Goal: Book appointment/travel/reservation

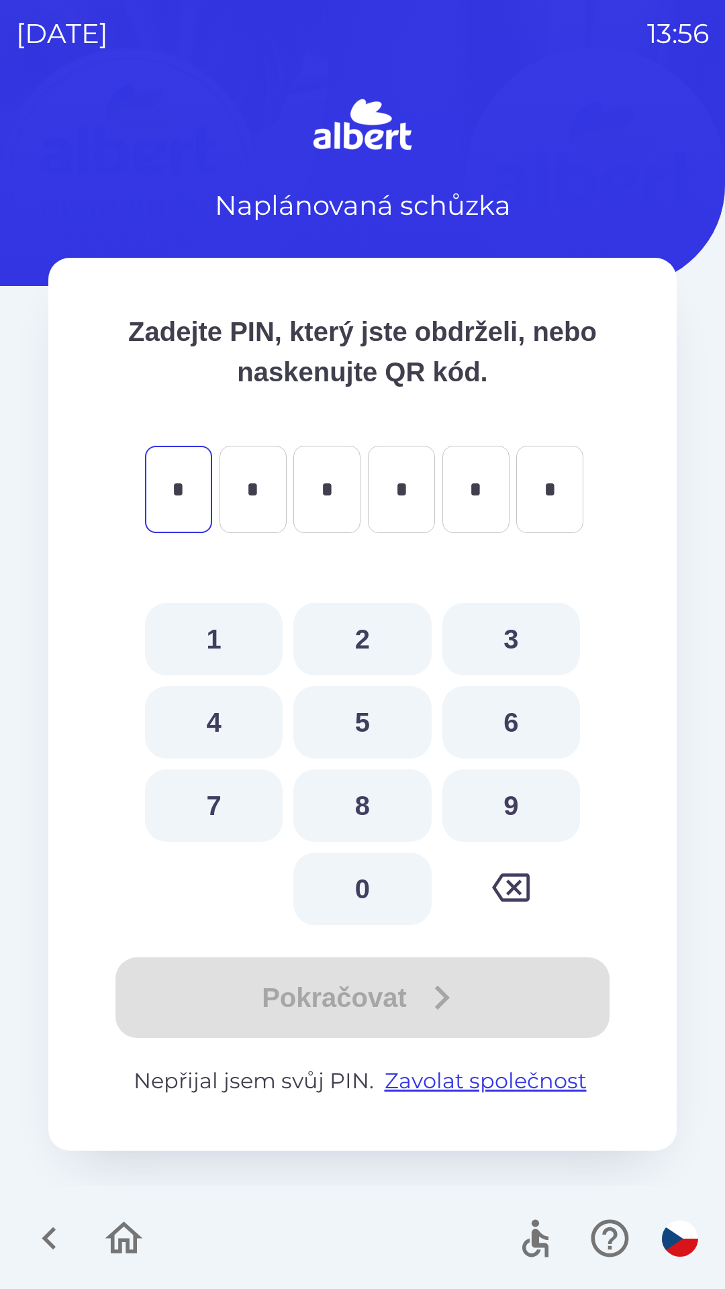
click at [518, 716] on button "6" at bounding box center [511, 722] width 138 height 73
type input "*"
click at [218, 635] on button "1" at bounding box center [214, 639] width 138 height 73
type input "*"
click at [220, 722] on button "4" at bounding box center [214, 722] width 138 height 73
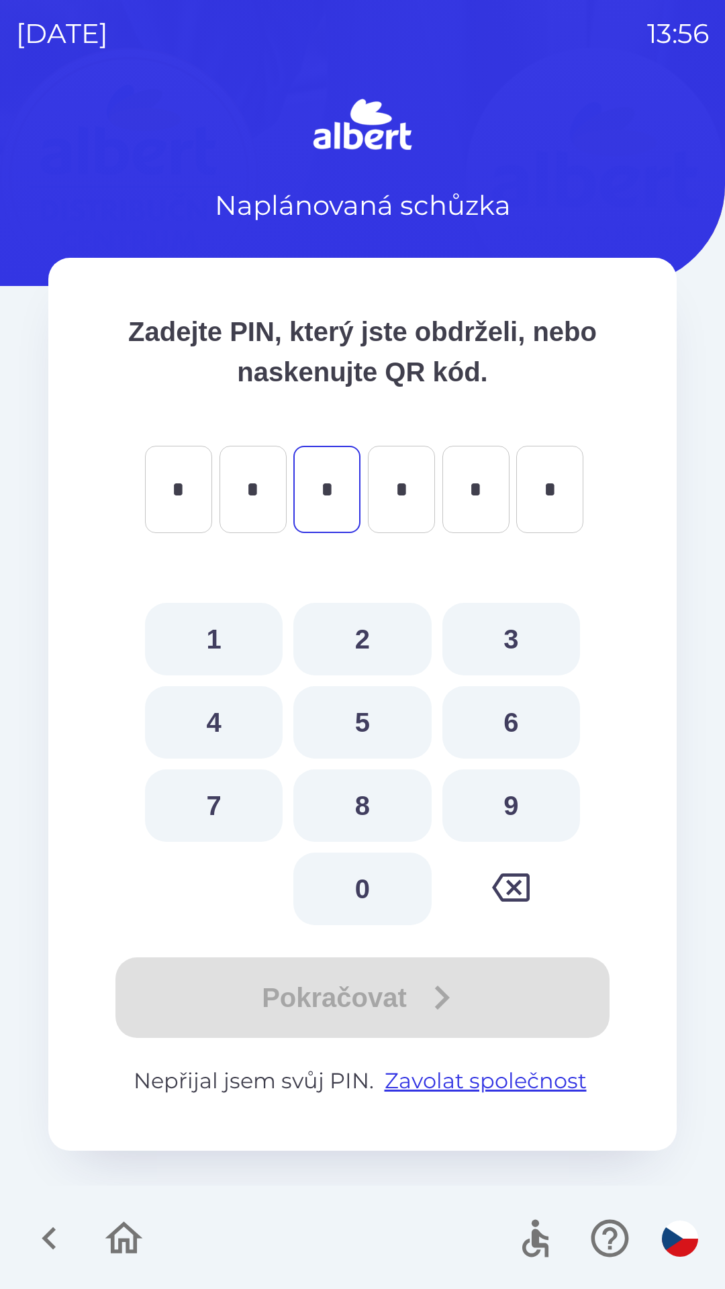
type input "*"
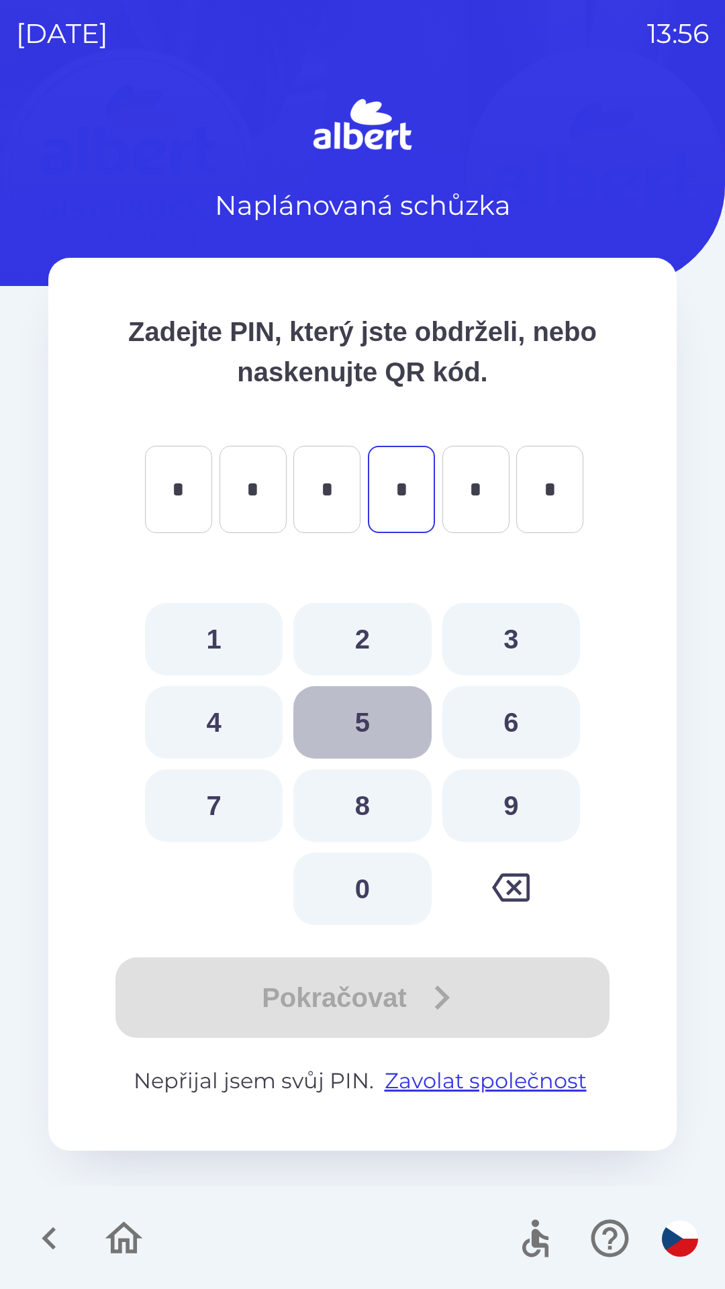
click at [367, 726] on button "5" at bounding box center [362, 722] width 138 height 73
type input "*"
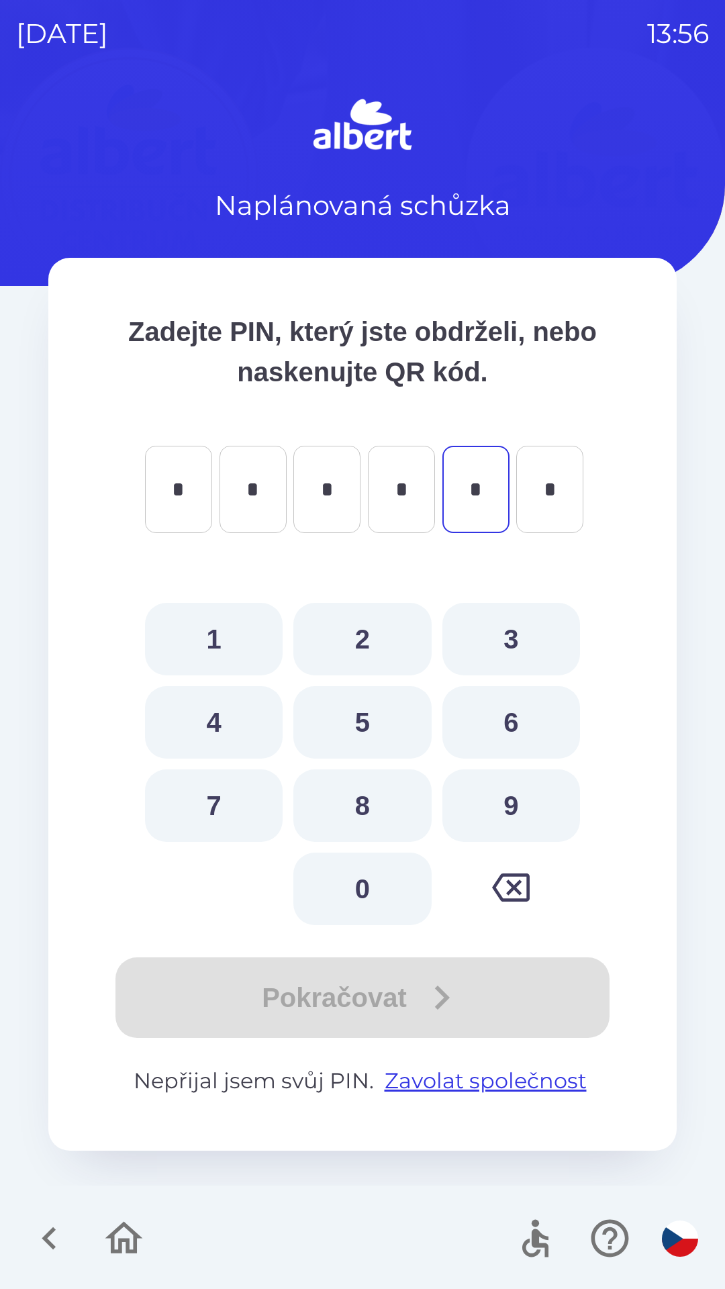
click at [516, 727] on button "6" at bounding box center [511, 722] width 138 height 73
type input "*"
click at [207, 716] on button "4" at bounding box center [214, 722] width 138 height 73
type input "*"
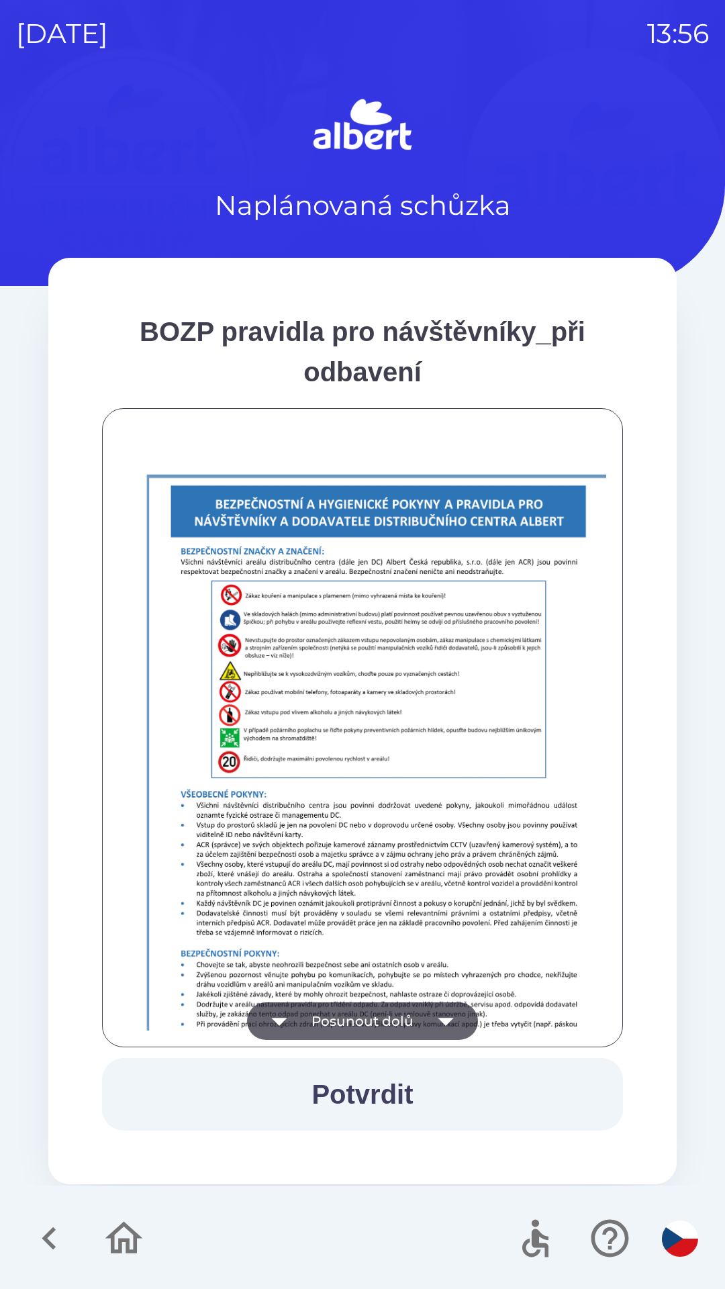
click at [379, 1092] on button "Potvrdit" at bounding box center [362, 1094] width 521 height 73
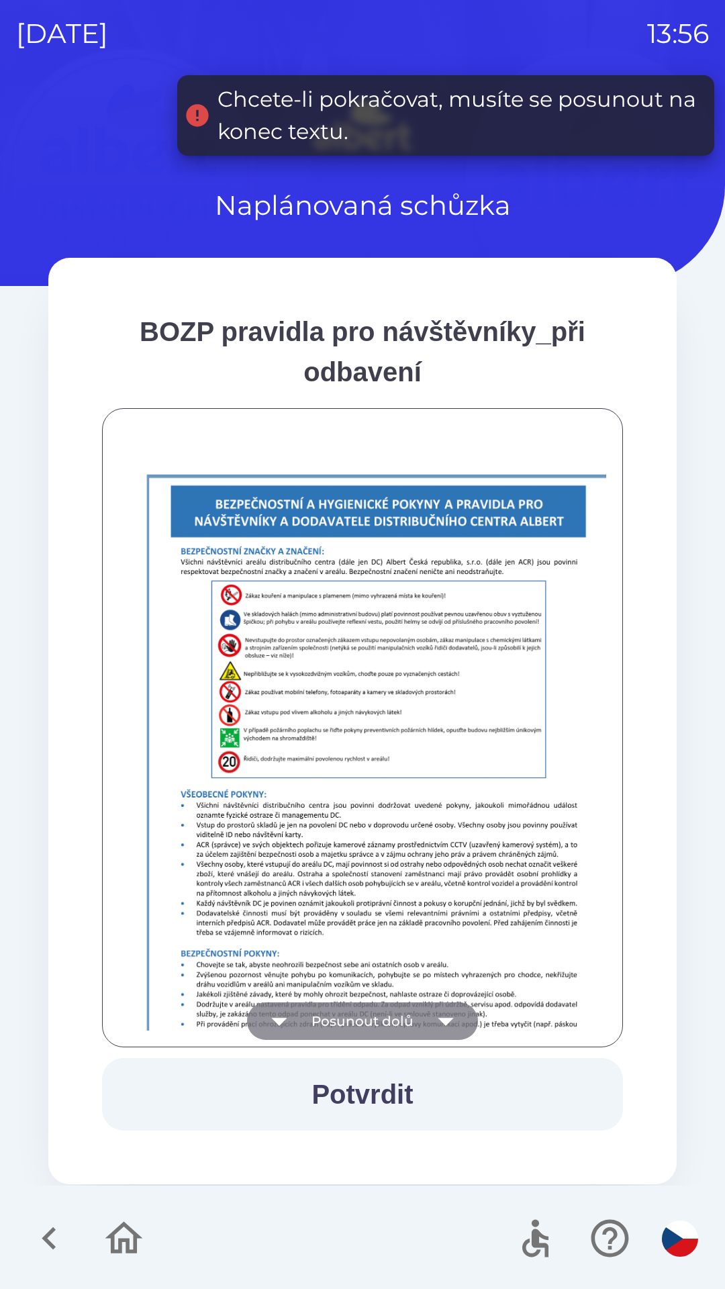
click at [390, 1013] on button "Posunout dolů" at bounding box center [362, 1021] width 231 height 38
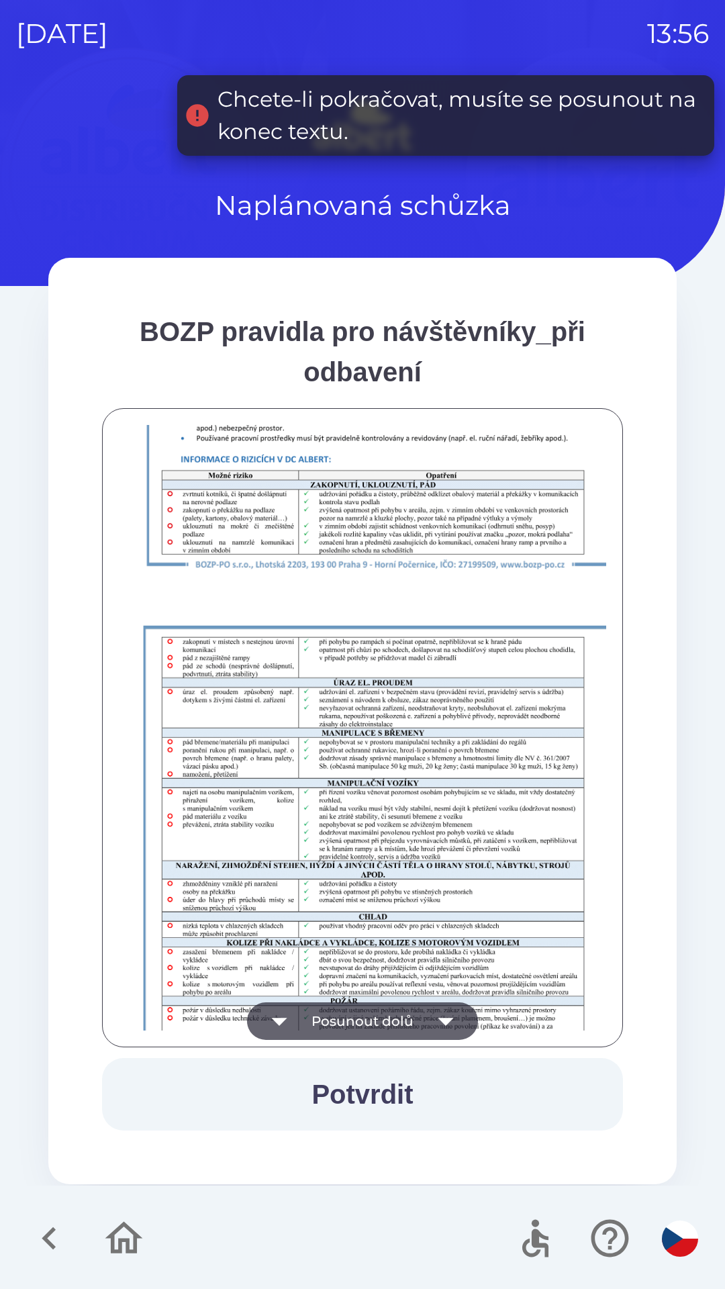
click at [381, 1015] on button "Posunout dolů" at bounding box center [362, 1021] width 231 height 38
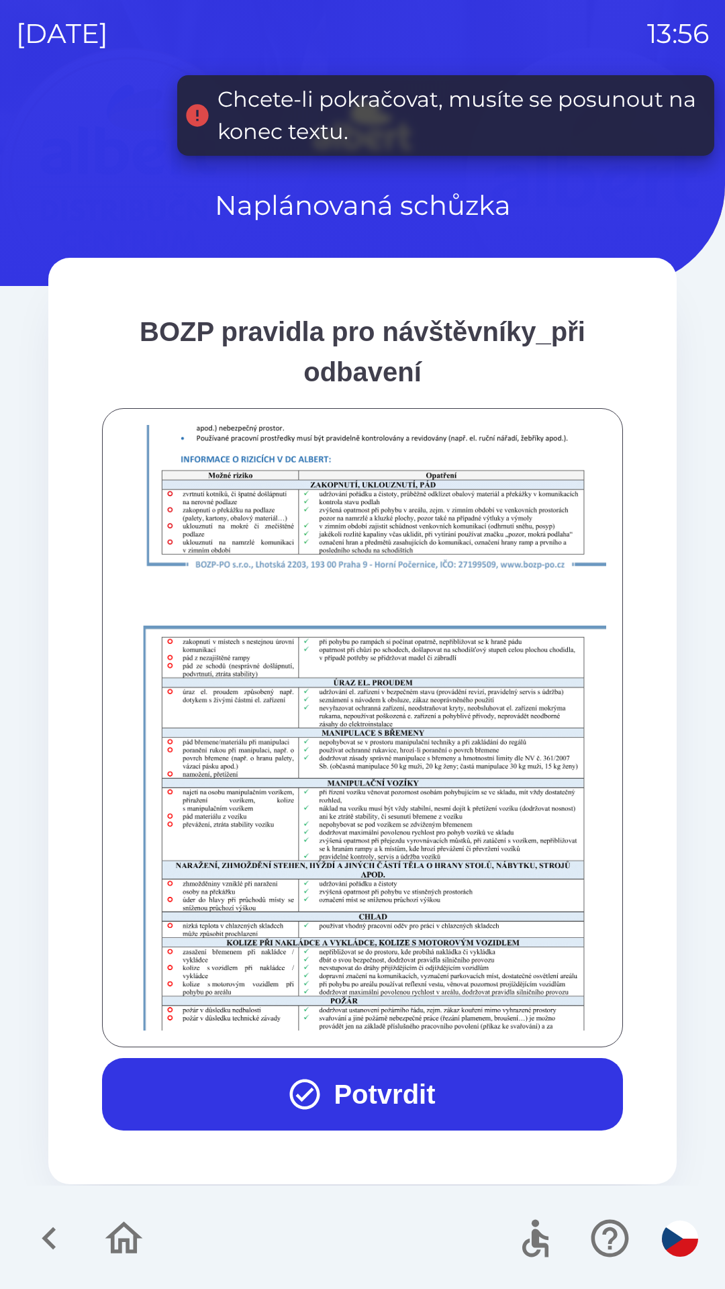
scroll to position [943, 0]
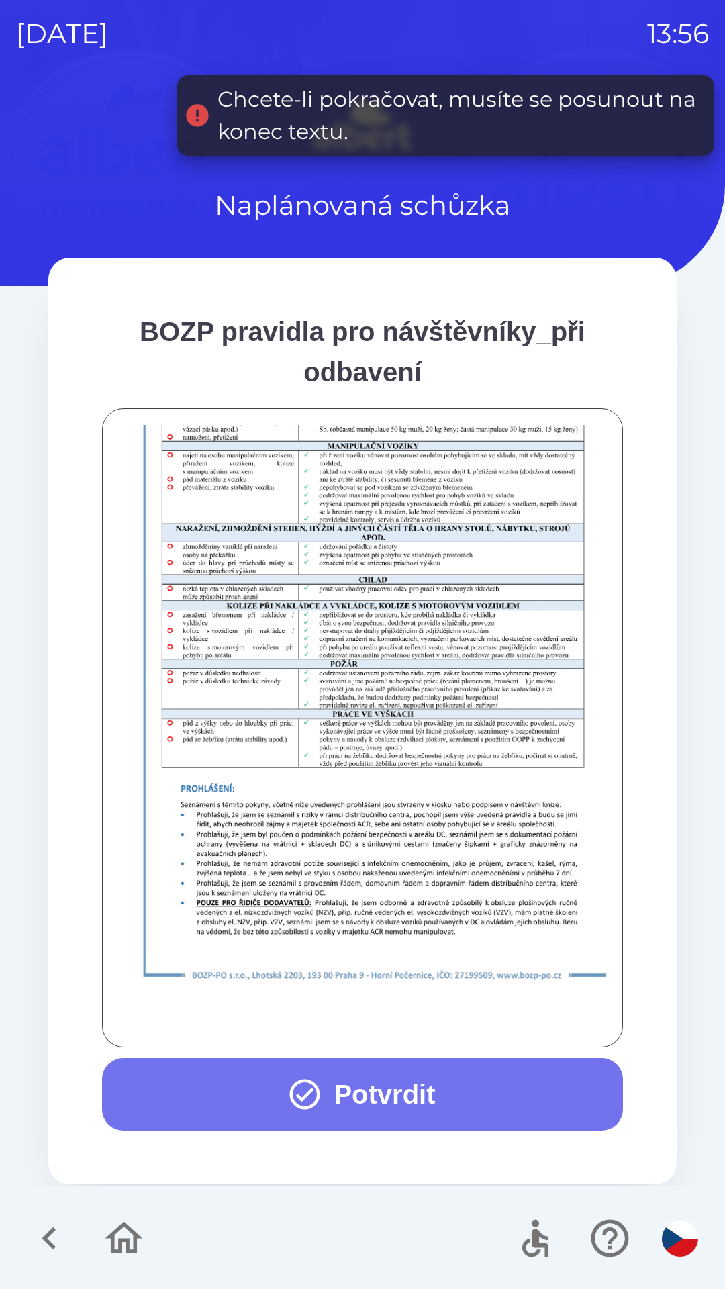
click at [376, 1084] on button "Potvrdit" at bounding box center [362, 1094] width 521 height 73
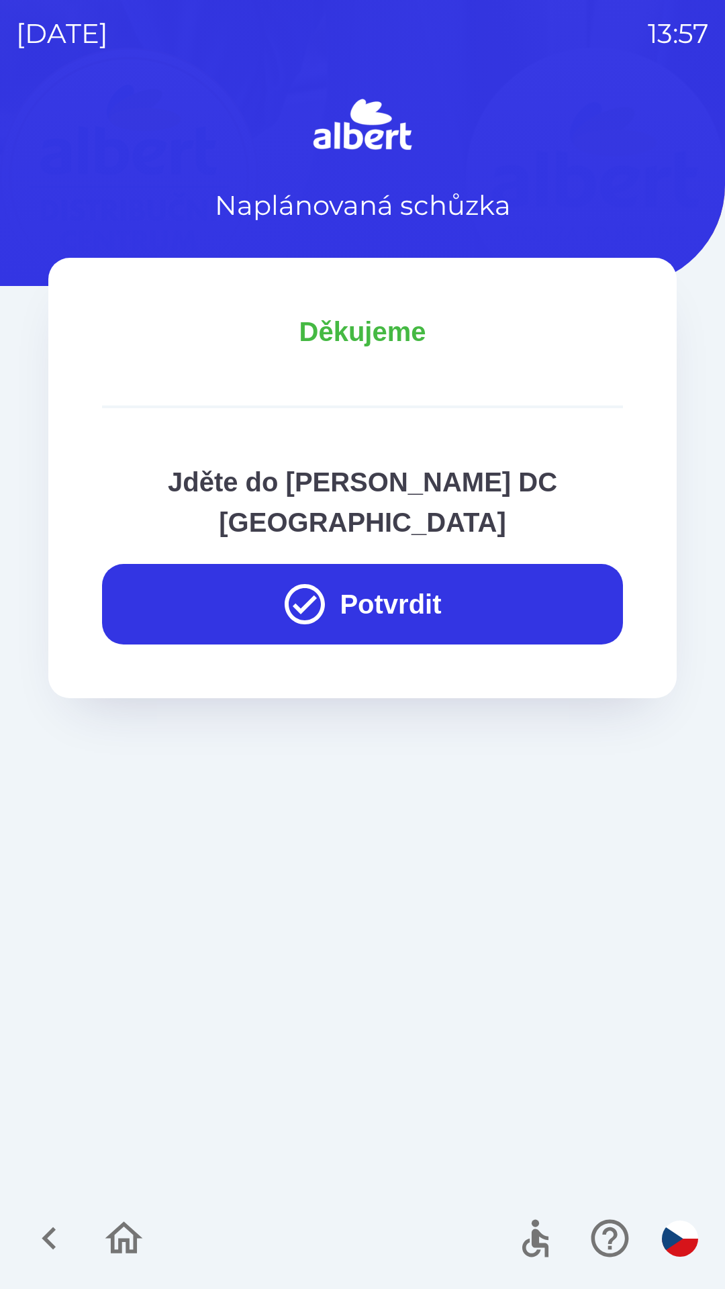
click at [336, 564] on button "Potvrdit" at bounding box center [362, 604] width 521 height 81
